Goal: Task Accomplishment & Management: Manage account settings

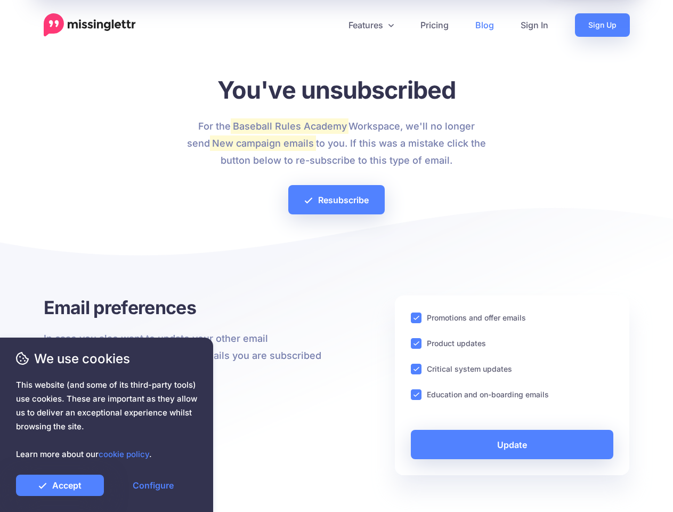
click at [336, 256] on div at bounding box center [337, 258] width 586 height 75
click at [332, 25] on icon at bounding box center [332, 24] width 5 height 5
click at [370, 25] on link "Features" at bounding box center [371, 24] width 72 height 23
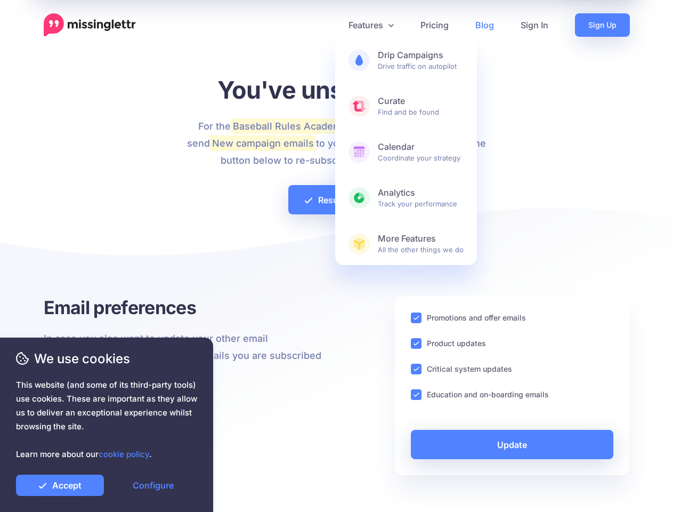
click at [416, 318] on ins at bounding box center [416, 317] width 11 height 11
click at [416, 343] on ins at bounding box center [416, 343] width 11 height 11
click at [416, 369] on ins at bounding box center [416, 369] width 11 height 11
click at [416, 394] on ins at bounding box center [416, 394] width 11 height 11
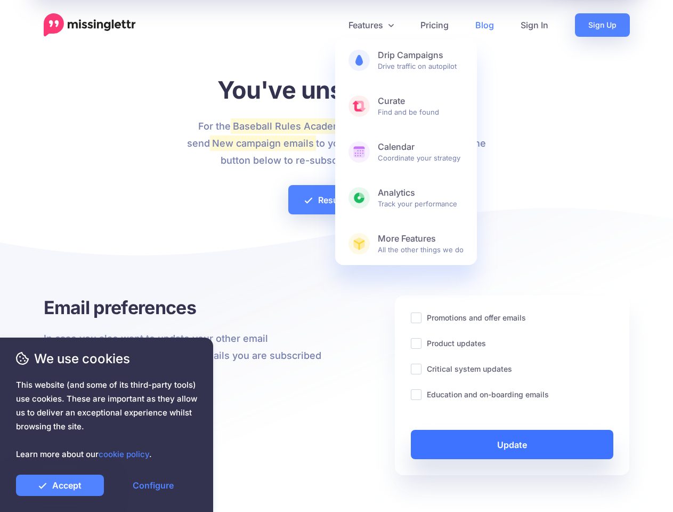
click at [512, 444] on link "Update" at bounding box center [512, 444] width 203 height 29
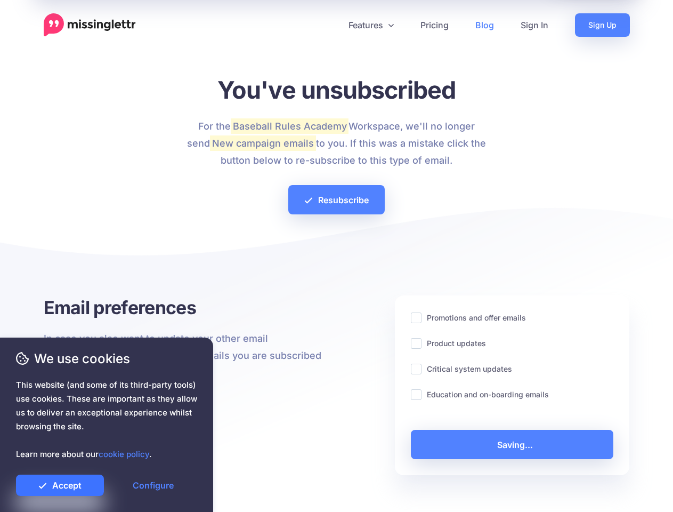
click at [60, 485] on link "Accept" at bounding box center [60, 484] width 88 height 21
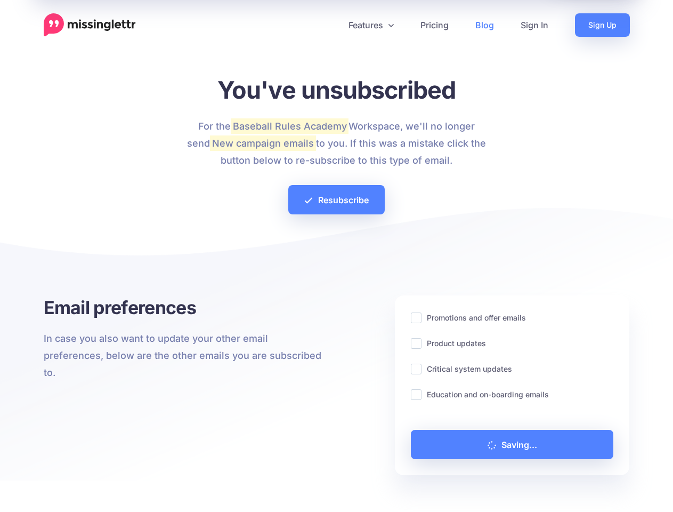
click at [153, 485] on link "Configure" at bounding box center [153, 484] width 88 height 21
